Goal: Task Accomplishment & Management: Use online tool/utility

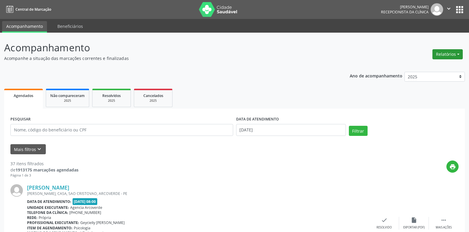
click at [461, 54] on button "Relatórios" at bounding box center [447, 54] width 30 height 10
click at [417, 68] on link "Agendamentos" at bounding box center [431, 67] width 64 height 8
select select "8"
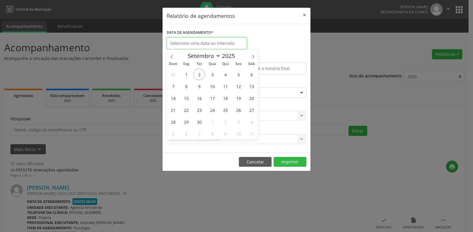
click at [213, 45] on input "text" at bounding box center [207, 43] width 80 height 12
click at [197, 75] on span "2" at bounding box center [199, 75] width 12 height 12
type input "[DATE]"
click at [197, 75] on span "2" at bounding box center [199, 75] width 12 height 12
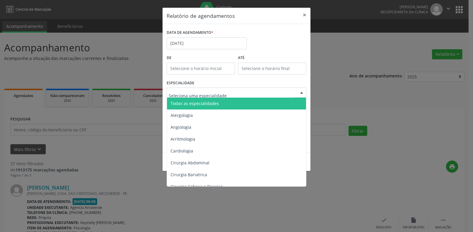
click at [199, 103] on span "Todas as especialidades" at bounding box center [195, 104] width 48 height 6
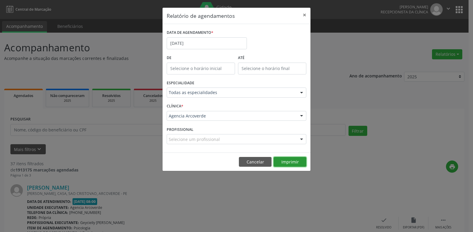
click at [284, 161] on button "Imprimir" at bounding box center [290, 162] width 33 height 10
